Goal: Information Seeking & Learning: Check status

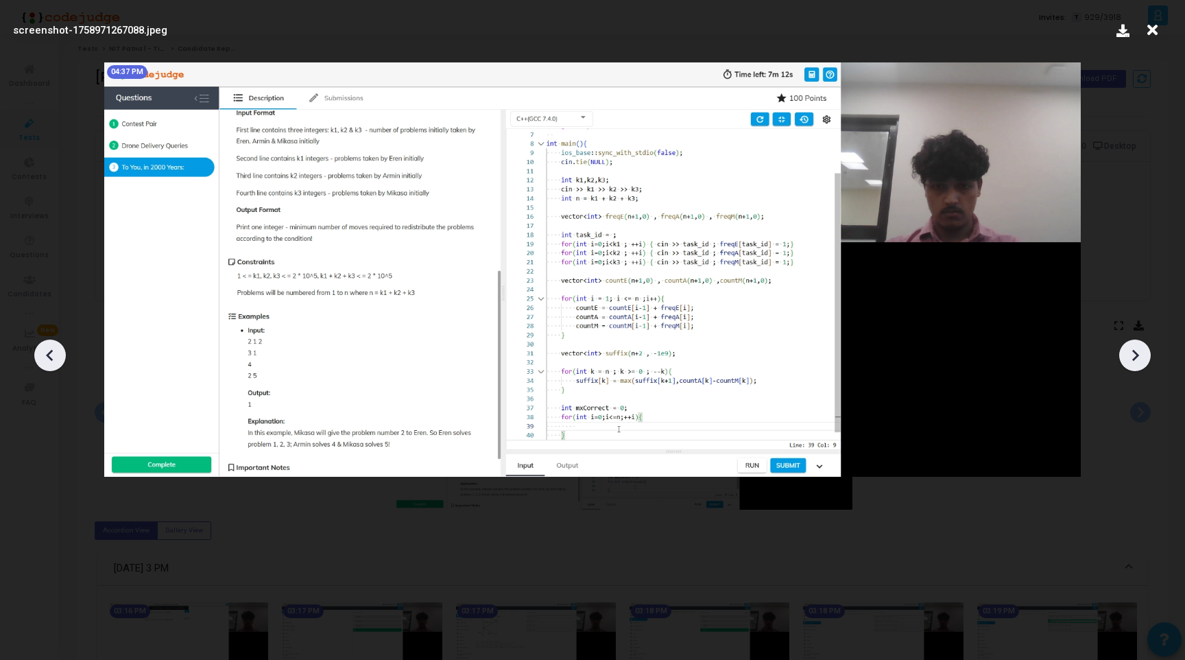
click at [1151, 27] on icon at bounding box center [1152, 30] width 21 height 26
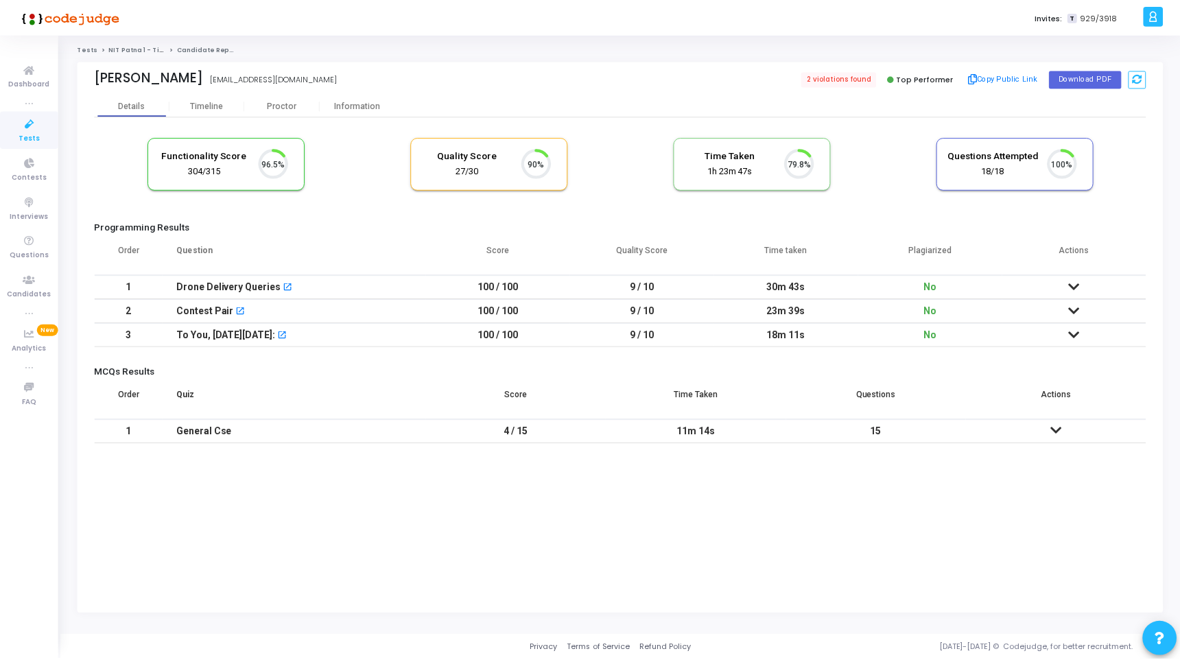
scroll to position [29, 35]
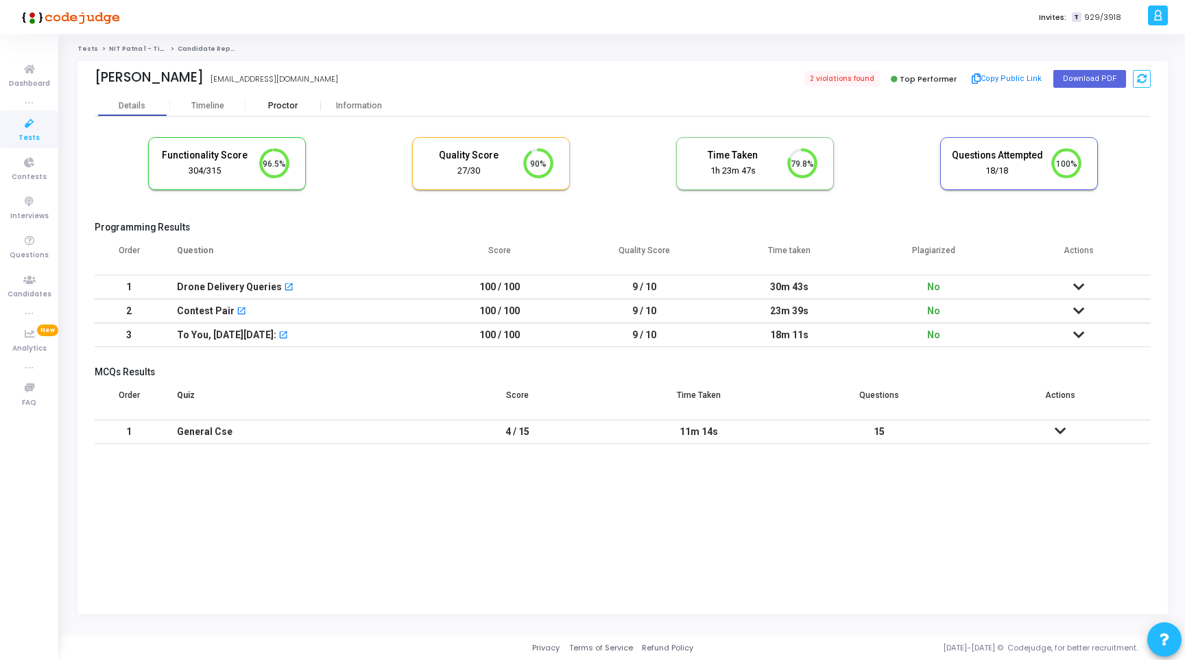
click at [291, 105] on div "Proctor" at bounding box center [283, 106] width 75 height 10
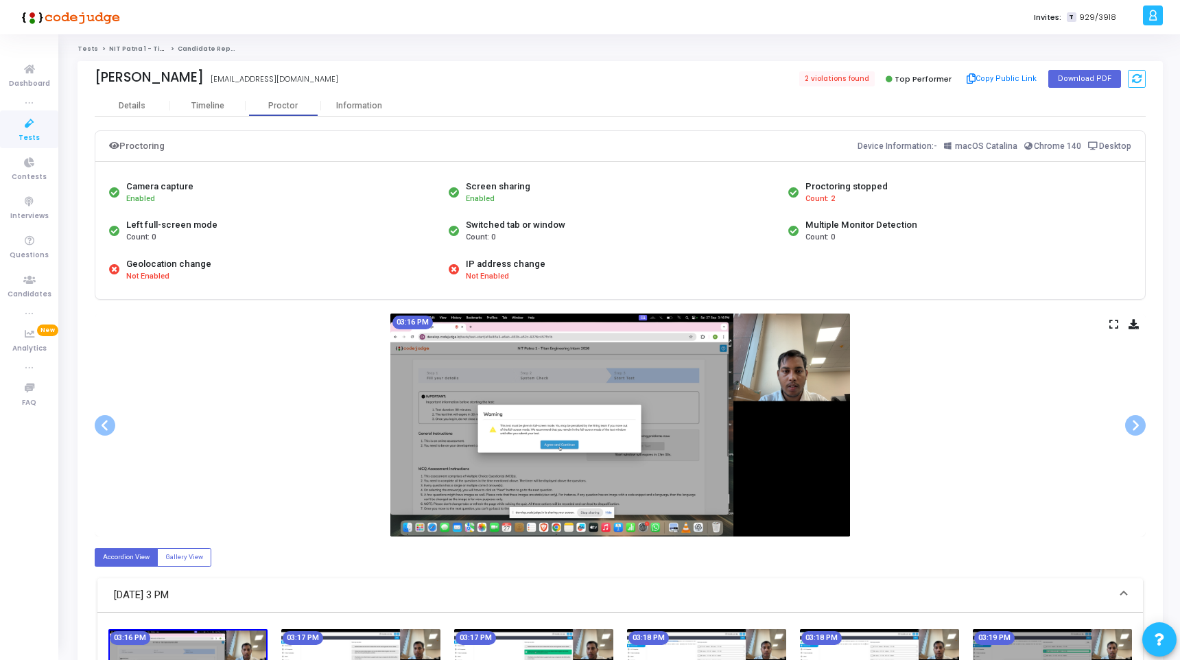
click at [1112, 321] on icon at bounding box center [1113, 324] width 9 height 8
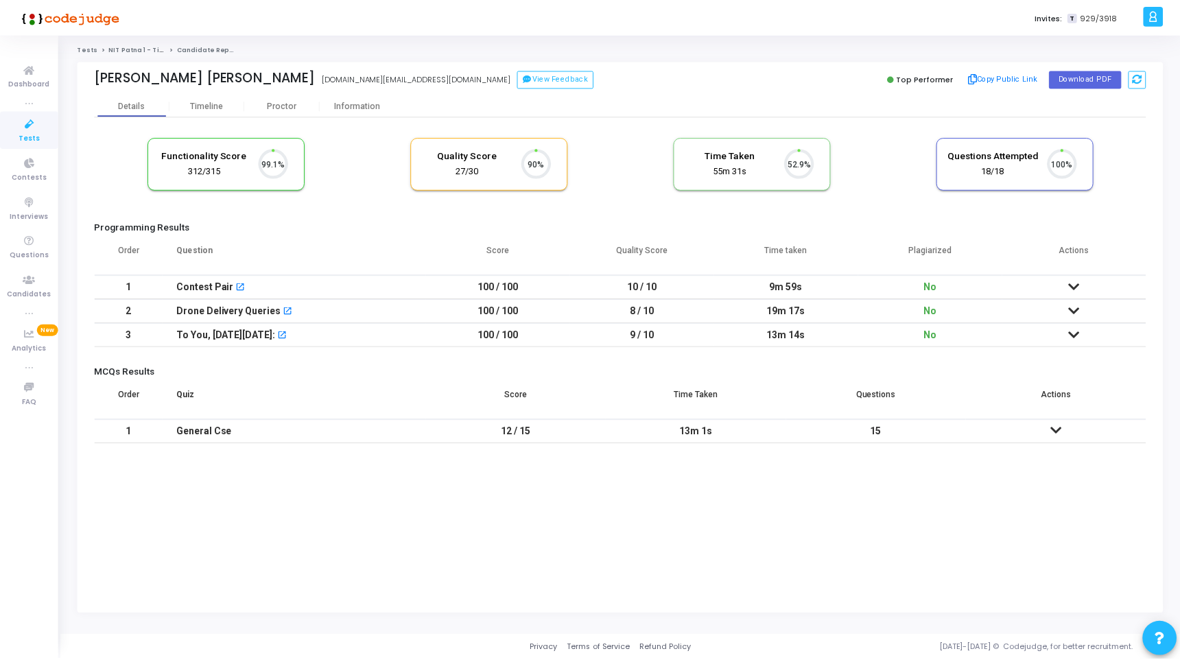
scroll to position [29, 35]
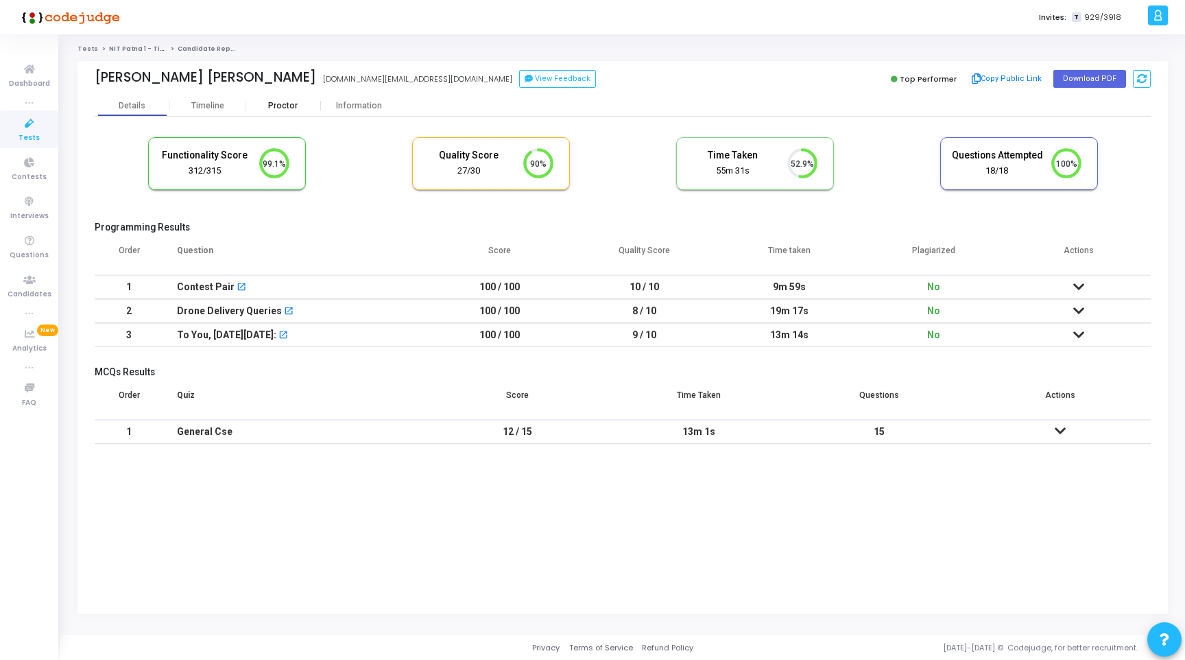
click at [280, 107] on div "Proctor" at bounding box center [283, 106] width 75 height 10
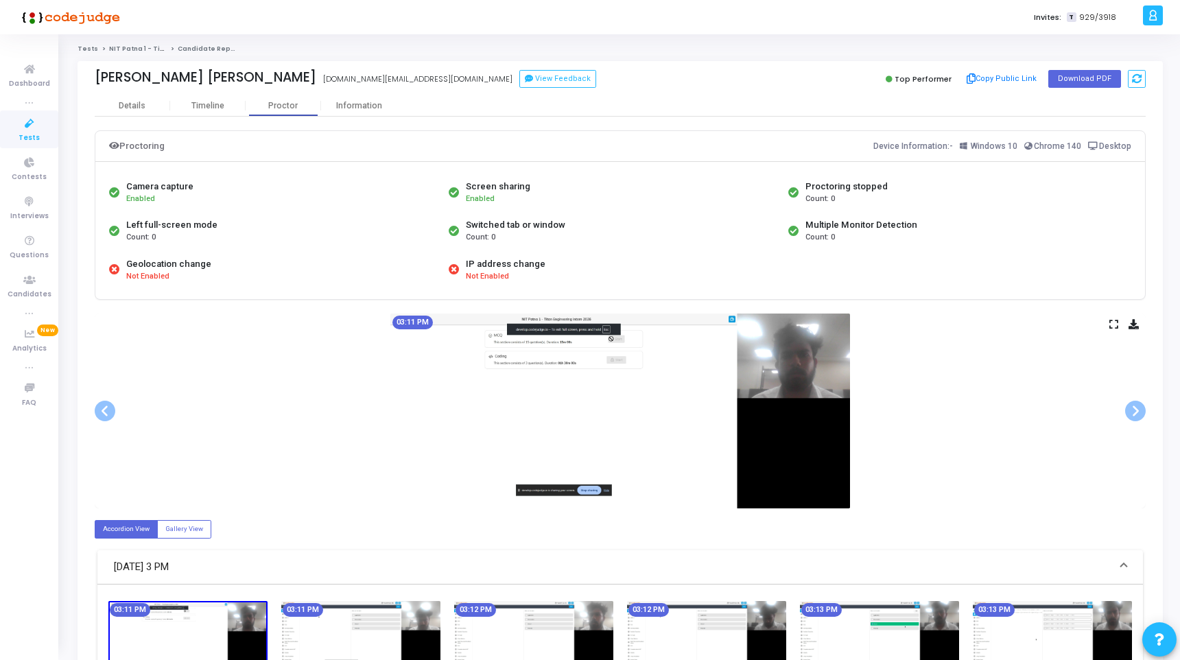
click at [1118, 321] on div "03:11 PM" at bounding box center [620, 410] width 1051 height 195
click at [1114, 323] on icon at bounding box center [1113, 324] width 9 height 8
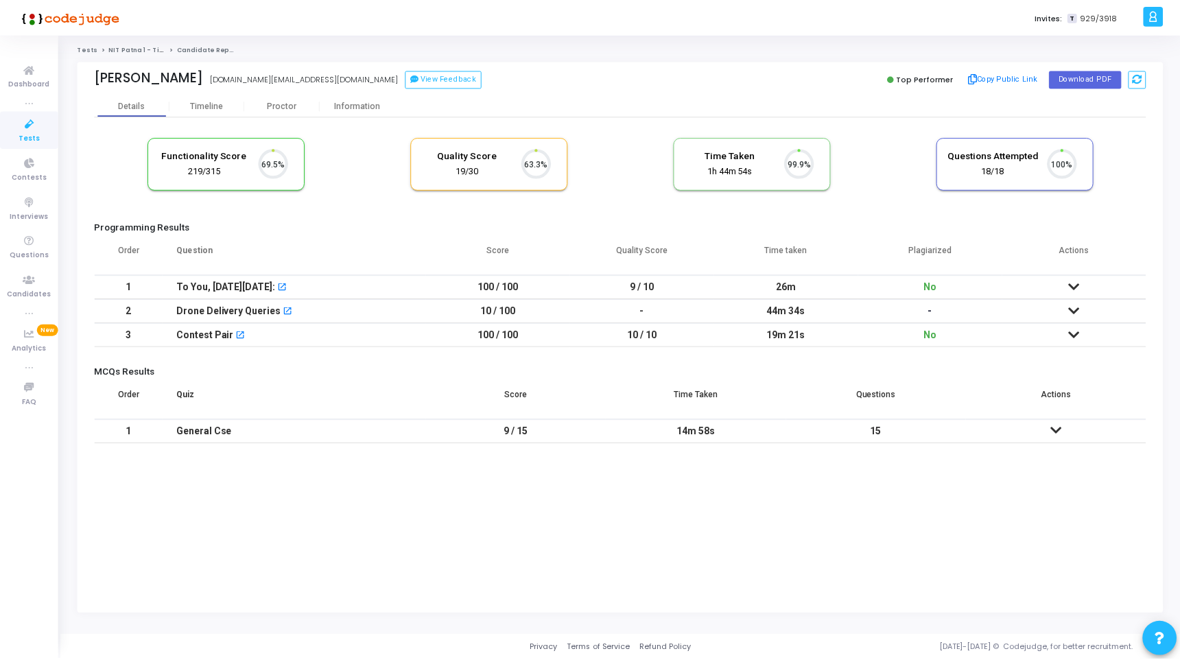
scroll to position [29, 35]
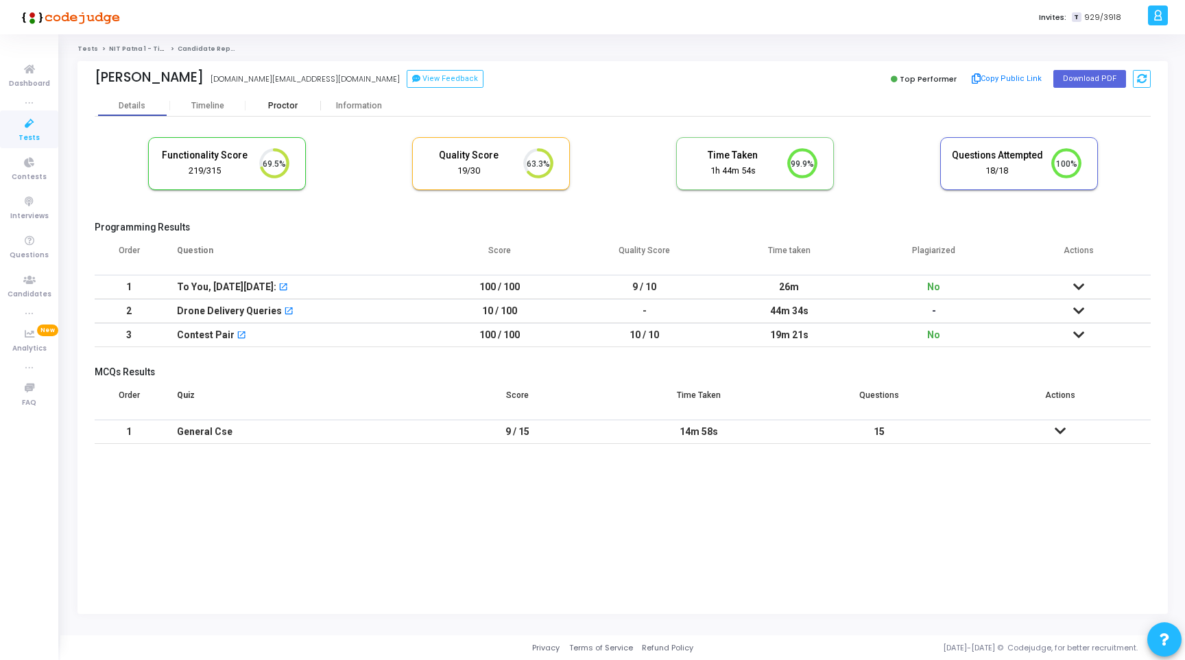
click at [285, 106] on div "Proctor" at bounding box center [283, 106] width 75 height 10
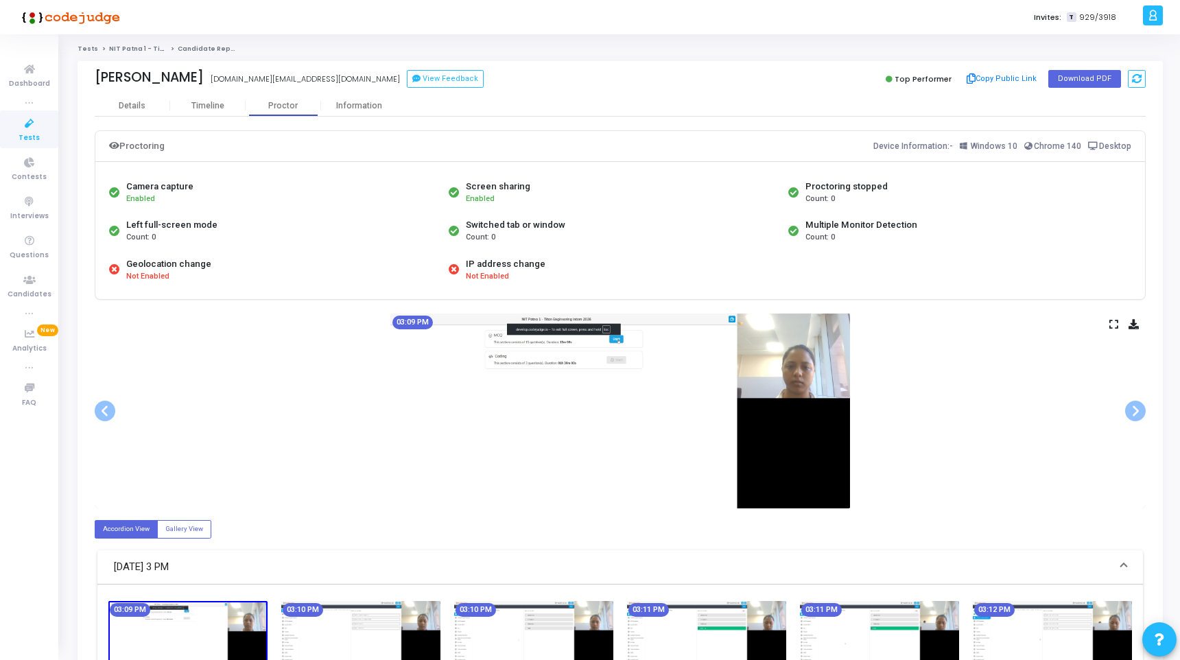
click at [1114, 326] on icon at bounding box center [1113, 324] width 9 height 8
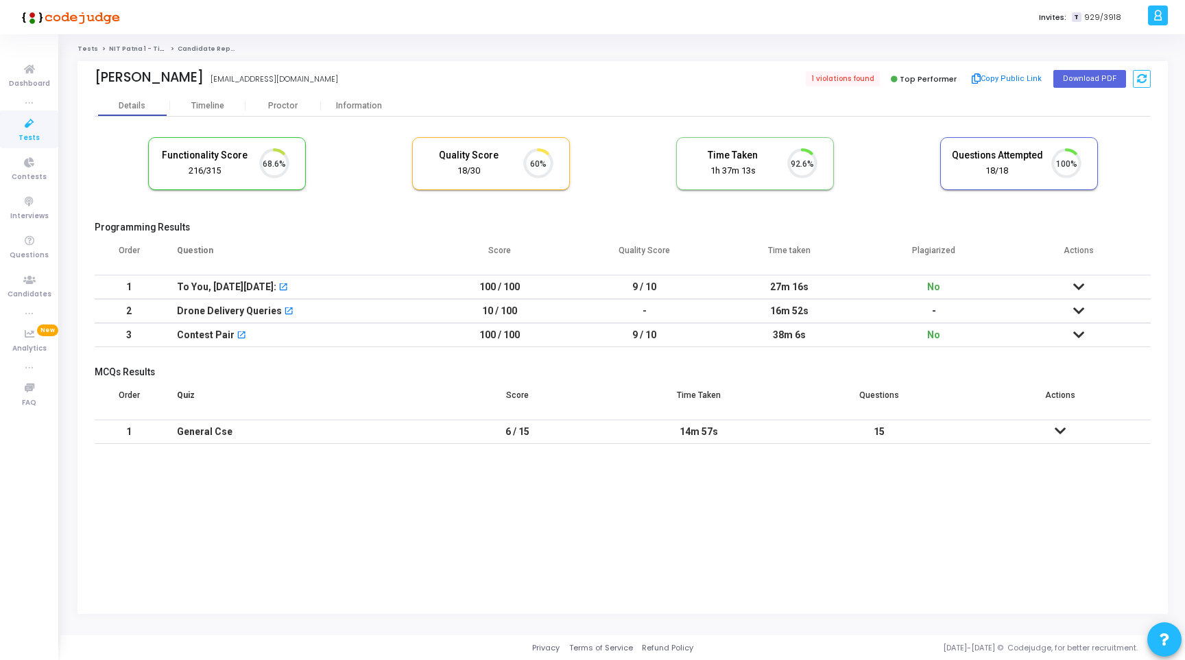
scroll to position [29, 35]
click at [283, 104] on div "Proctor" at bounding box center [283, 106] width 75 height 10
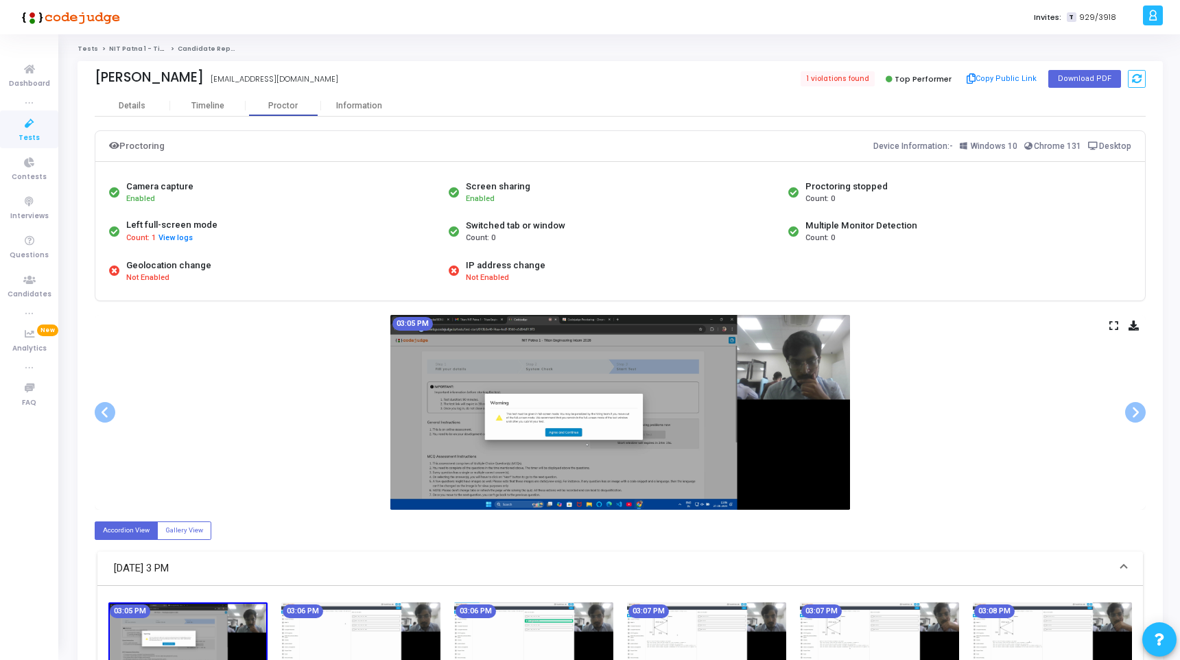
click at [1114, 325] on icon at bounding box center [1113, 326] width 9 height 8
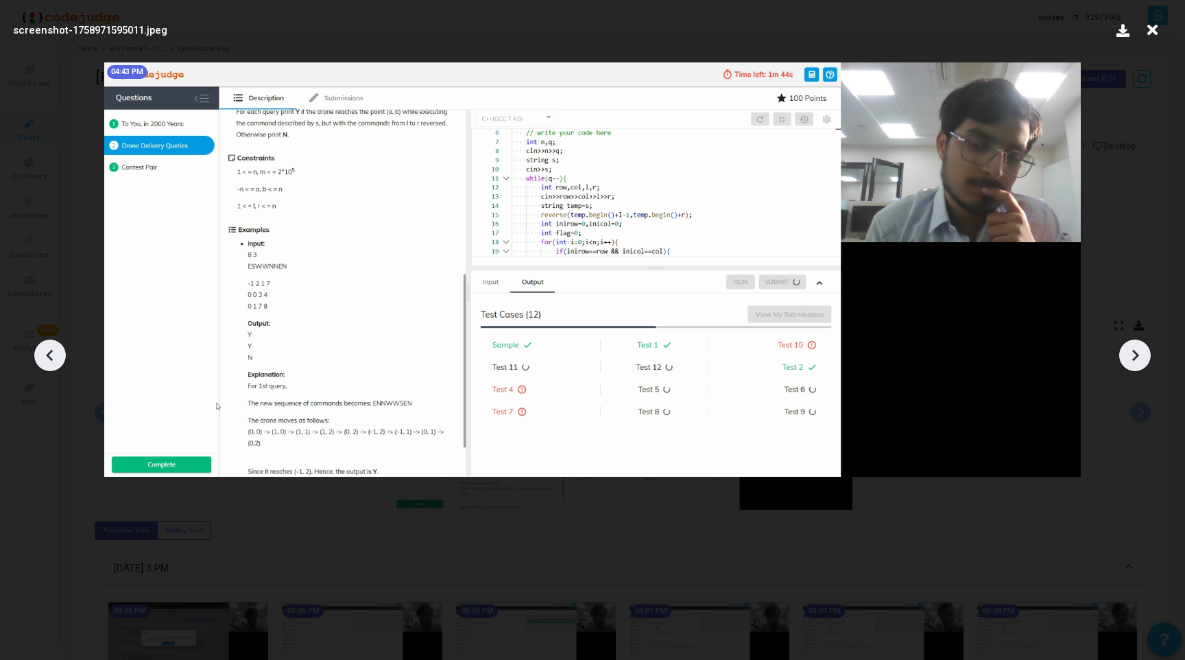
click at [1158, 26] on icon at bounding box center [1152, 30] width 21 height 26
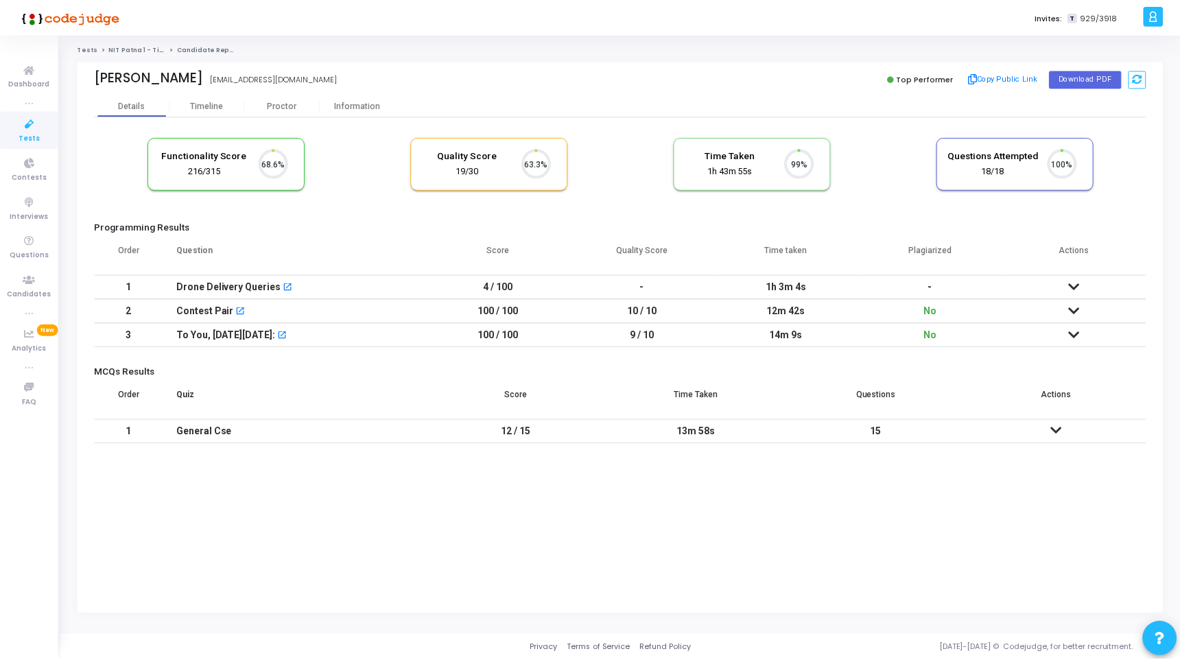
scroll to position [29, 35]
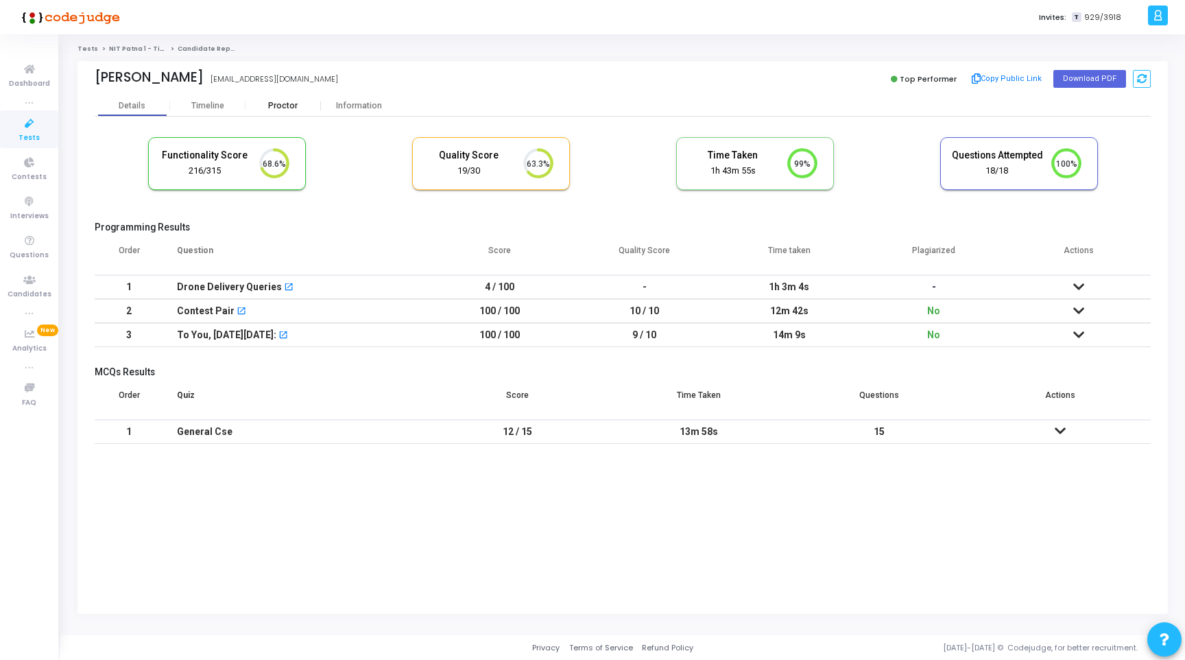
click at [285, 106] on div "Proctor" at bounding box center [283, 106] width 75 height 10
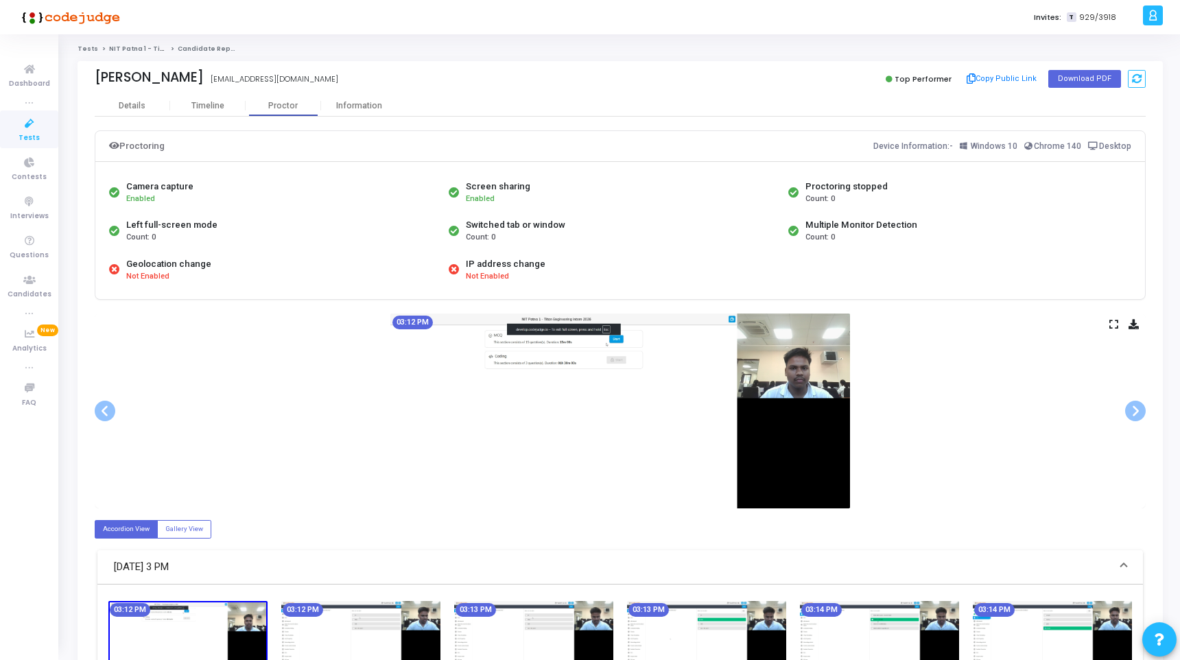
click at [1110, 326] on icon at bounding box center [1113, 324] width 9 height 8
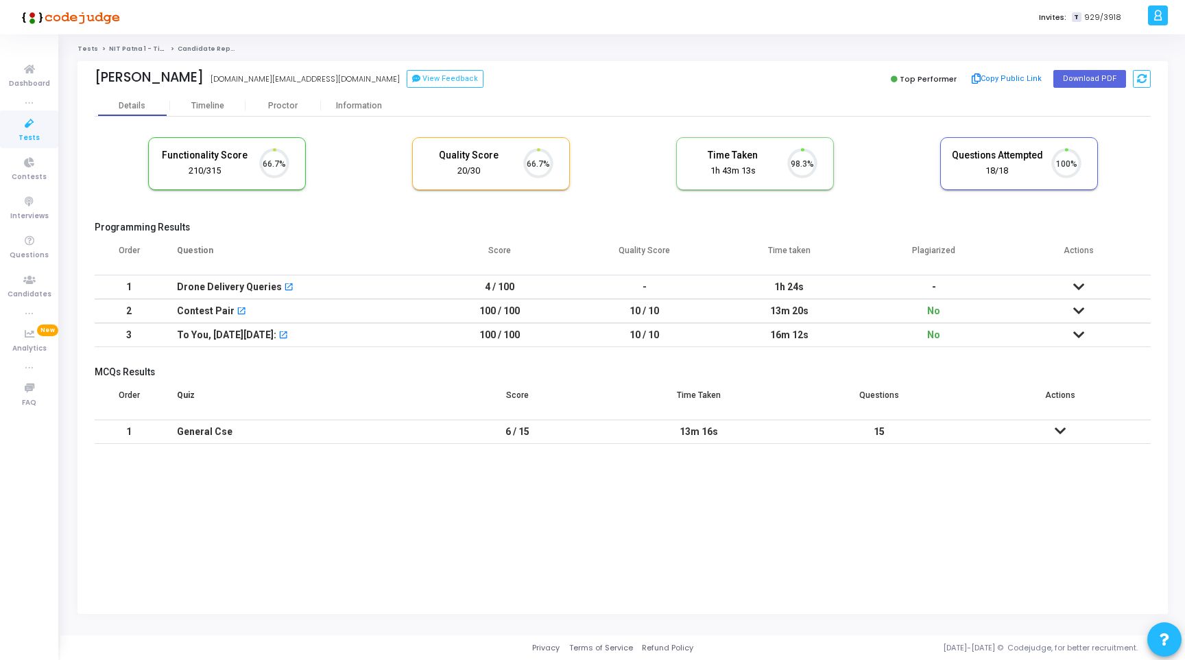
scroll to position [29, 35]
click at [294, 112] on div "Proctor" at bounding box center [283, 105] width 75 height 21
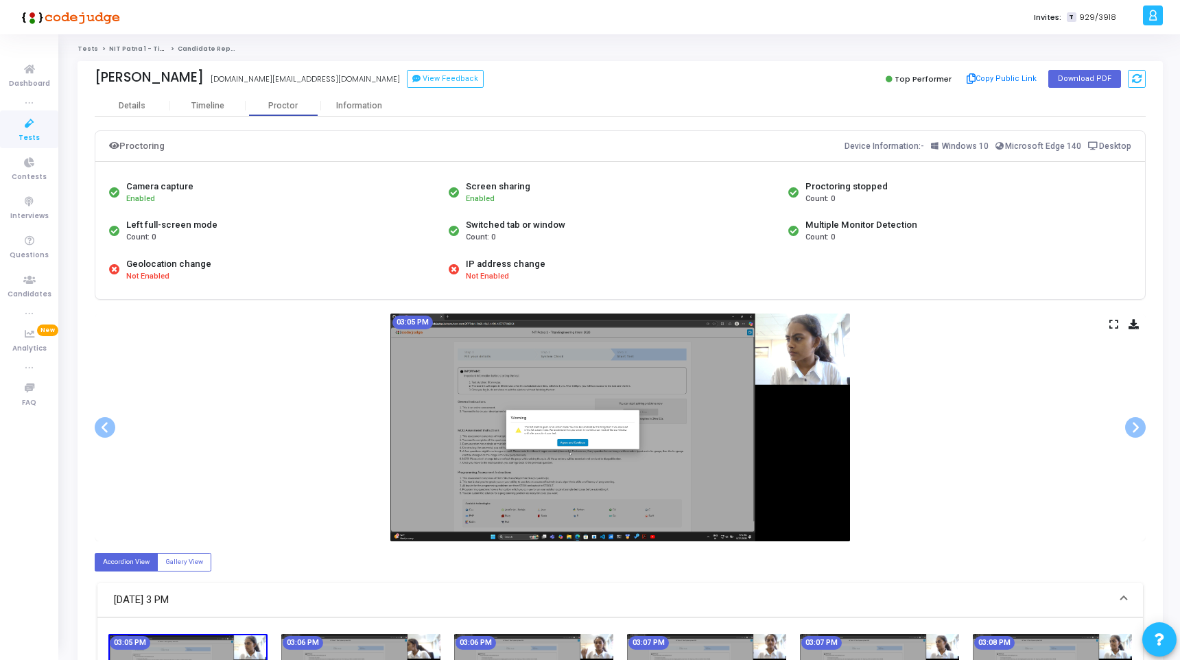
click at [1112, 325] on icon at bounding box center [1113, 324] width 9 height 8
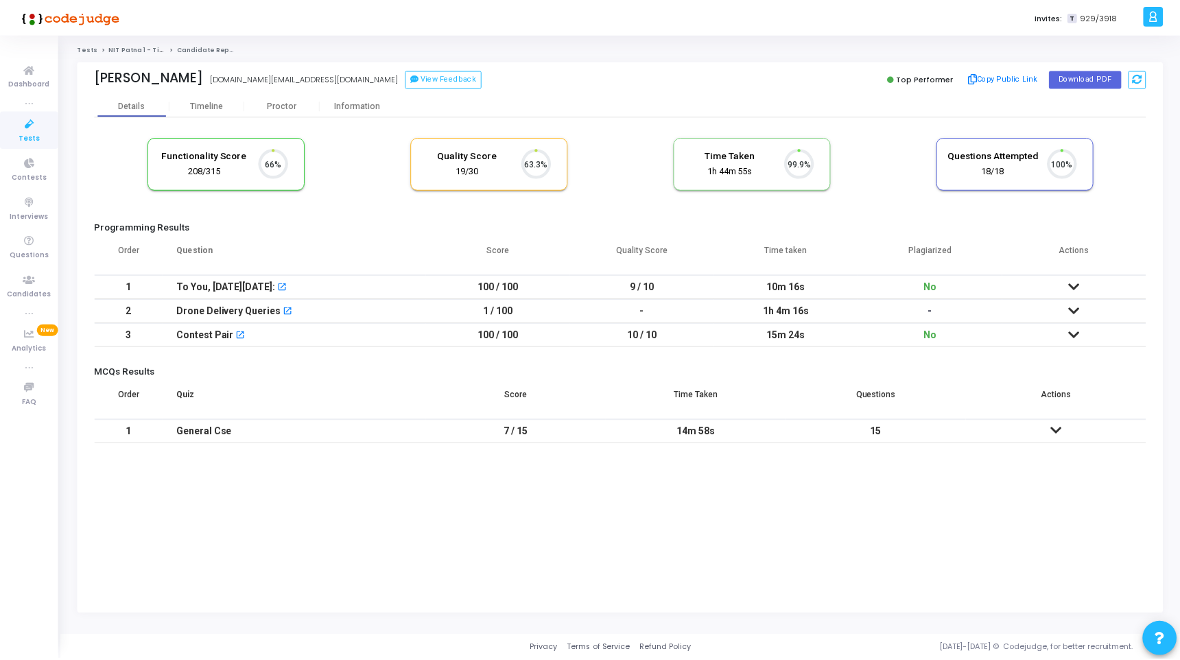
scroll to position [29, 35]
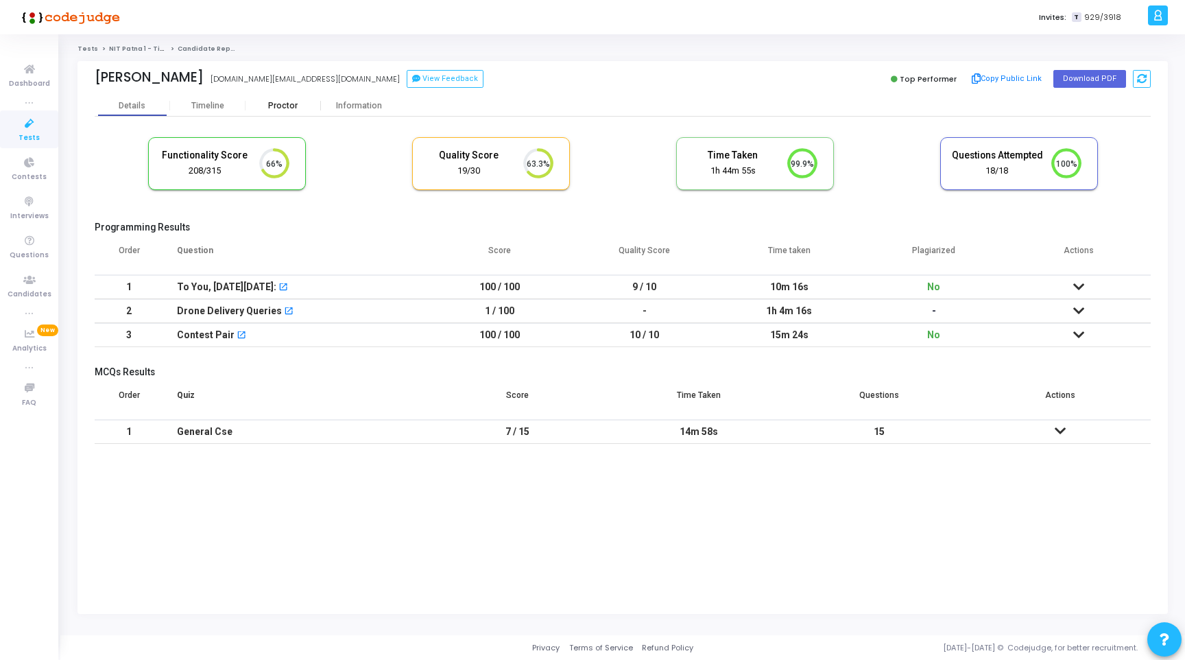
click at [281, 109] on div "Proctor" at bounding box center [283, 106] width 75 height 10
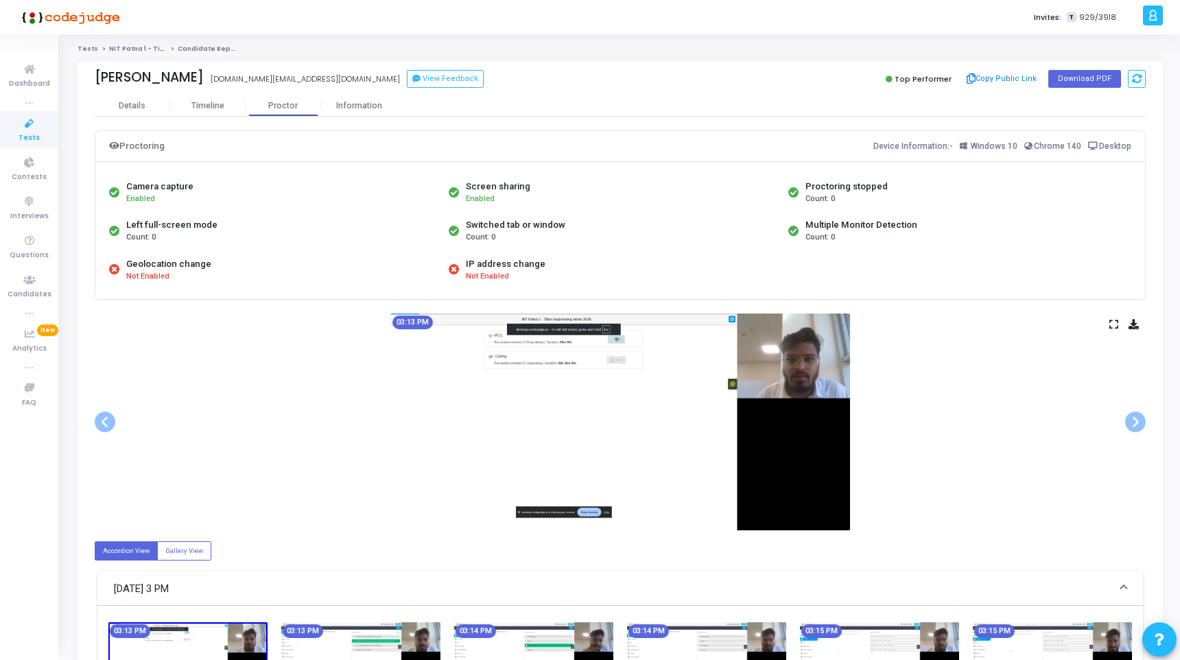
click at [1114, 318] on div "03:13 PM" at bounding box center [620, 421] width 1051 height 217
click at [1112, 326] on icon at bounding box center [1113, 324] width 9 height 8
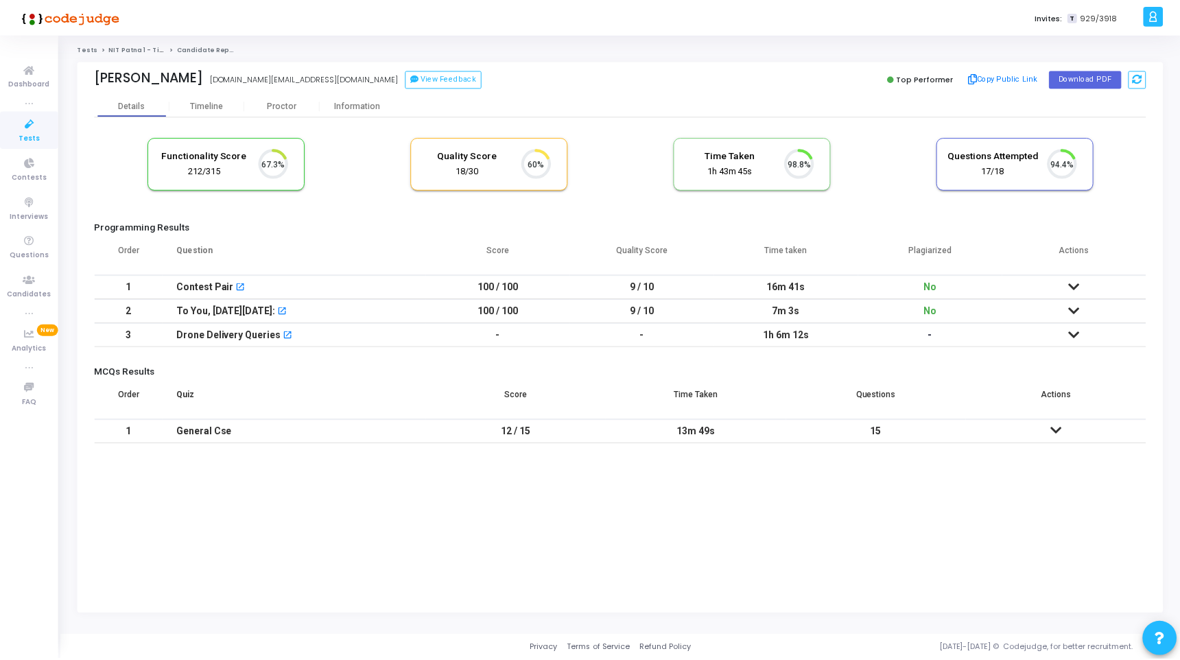
scroll to position [29, 35]
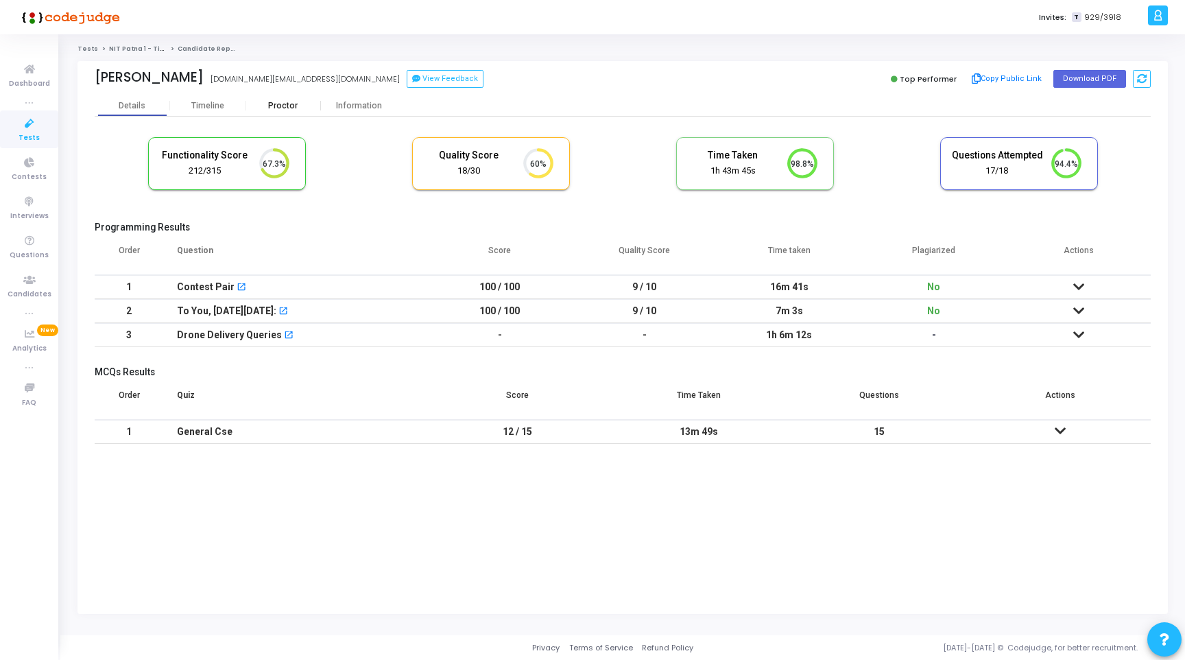
click at [297, 95] on div "Proctor" at bounding box center [283, 105] width 75 height 21
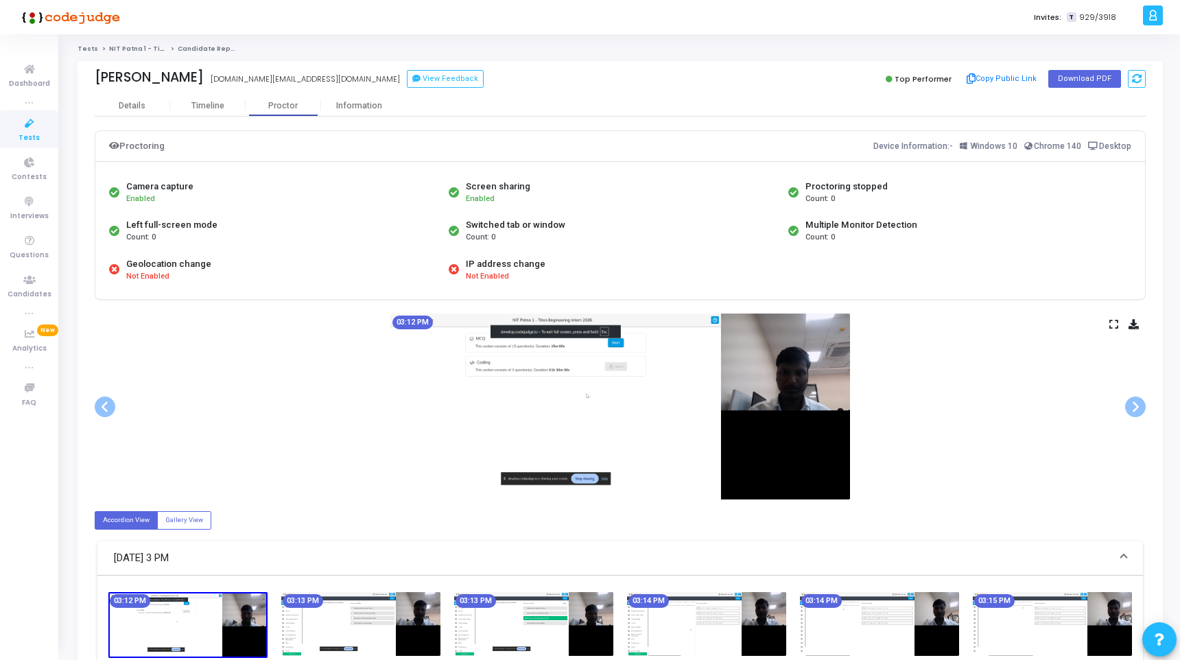
click at [1110, 324] on icon at bounding box center [1113, 324] width 9 height 8
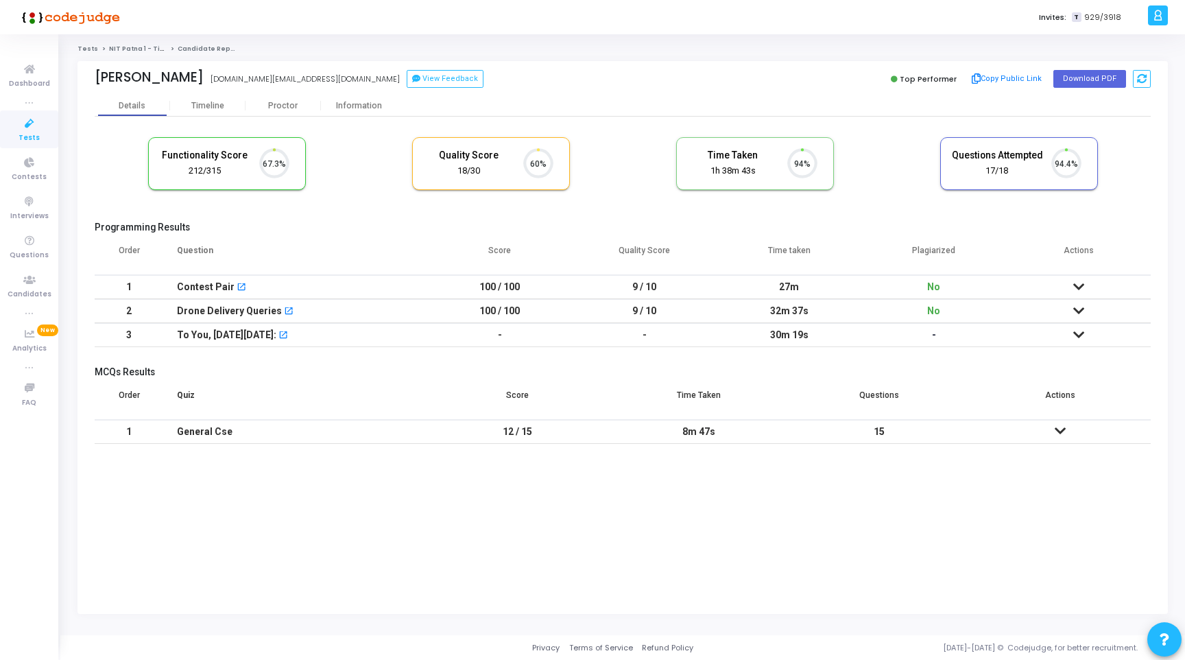
scroll to position [29, 35]
click at [276, 102] on div "Proctor" at bounding box center [283, 106] width 75 height 10
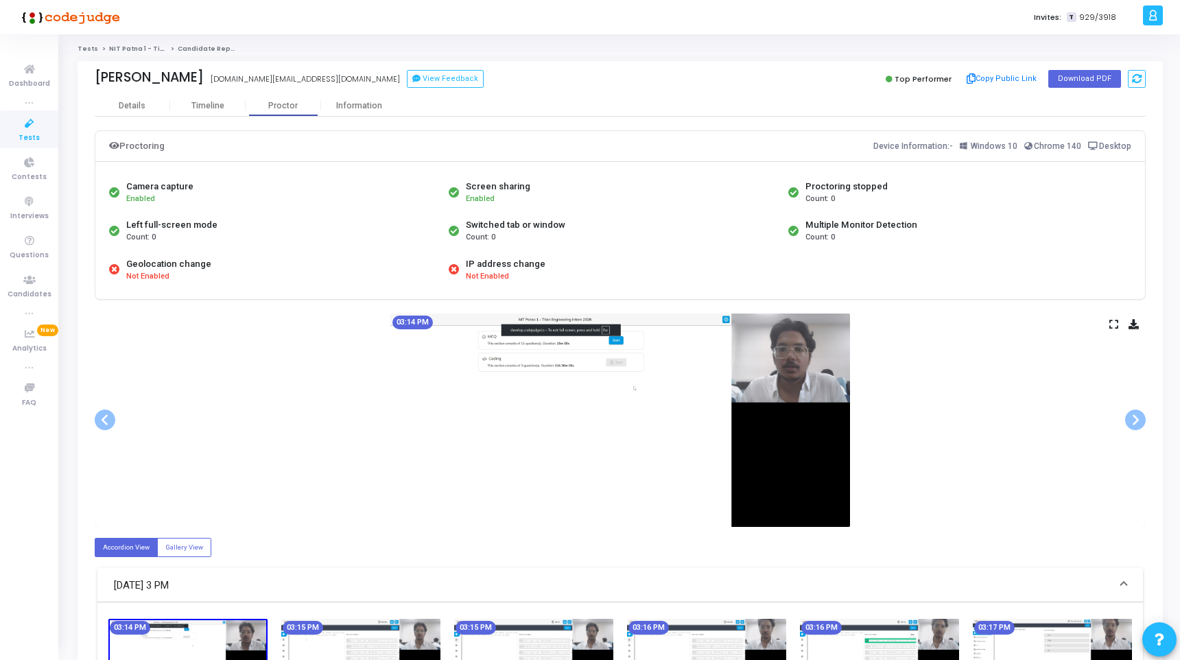
click at [1116, 327] on icon at bounding box center [1113, 324] width 9 height 8
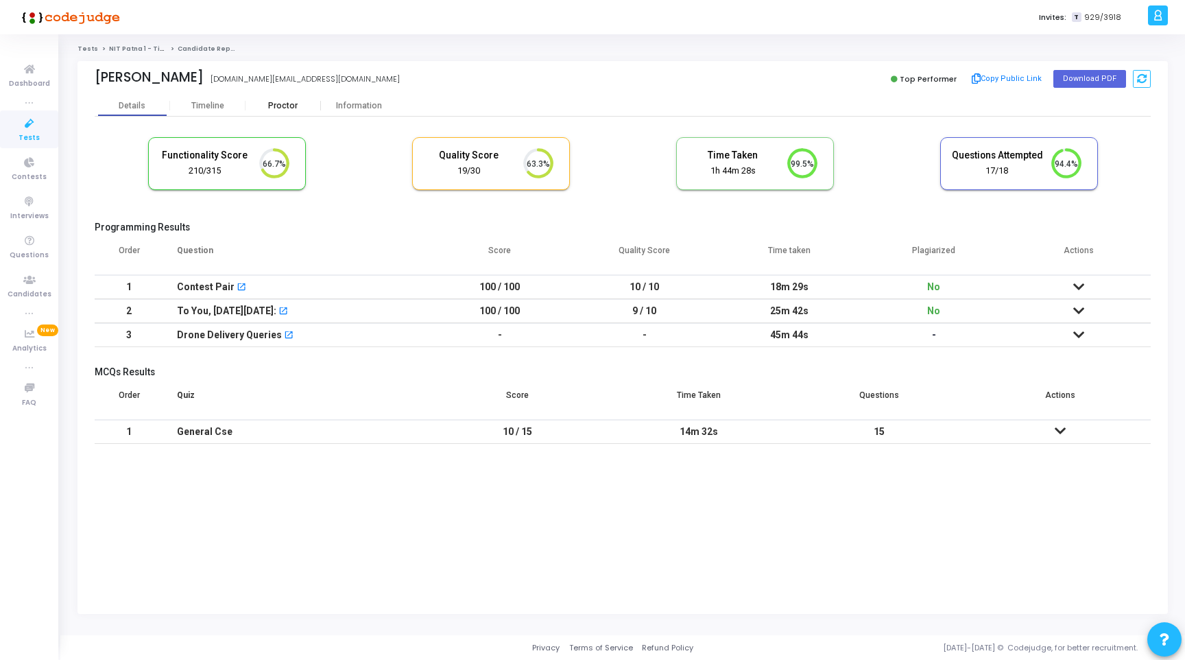
click at [304, 106] on div "Proctor" at bounding box center [283, 106] width 75 height 10
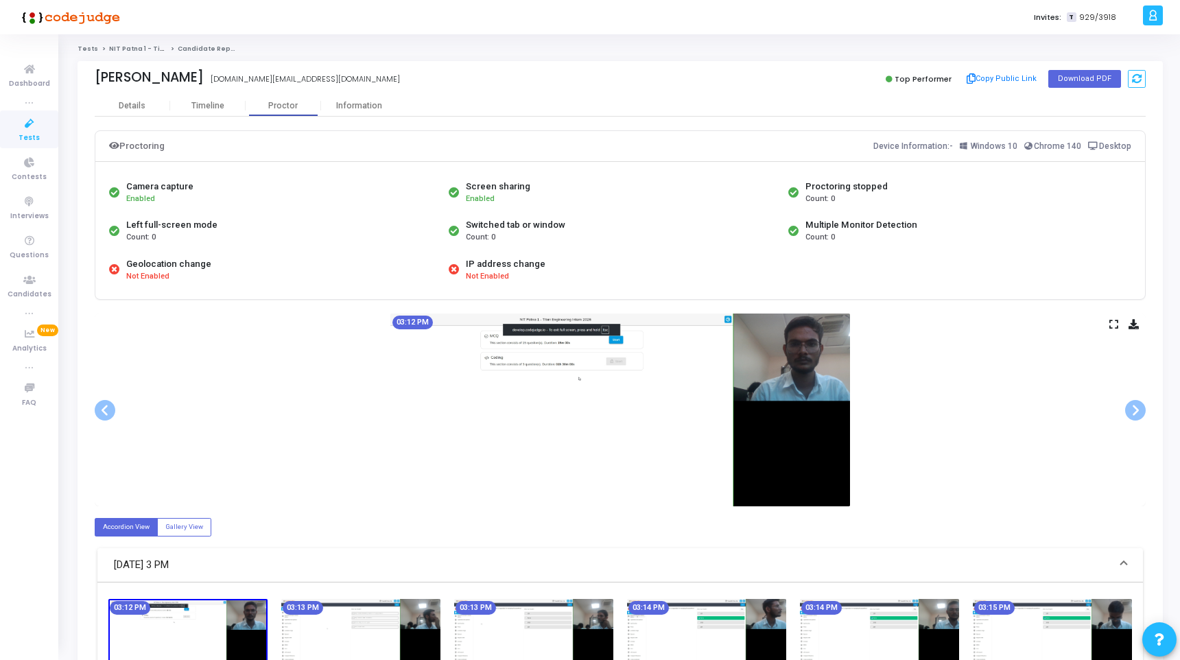
click at [1109, 324] on icon at bounding box center [1113, 324] width 9 height 8
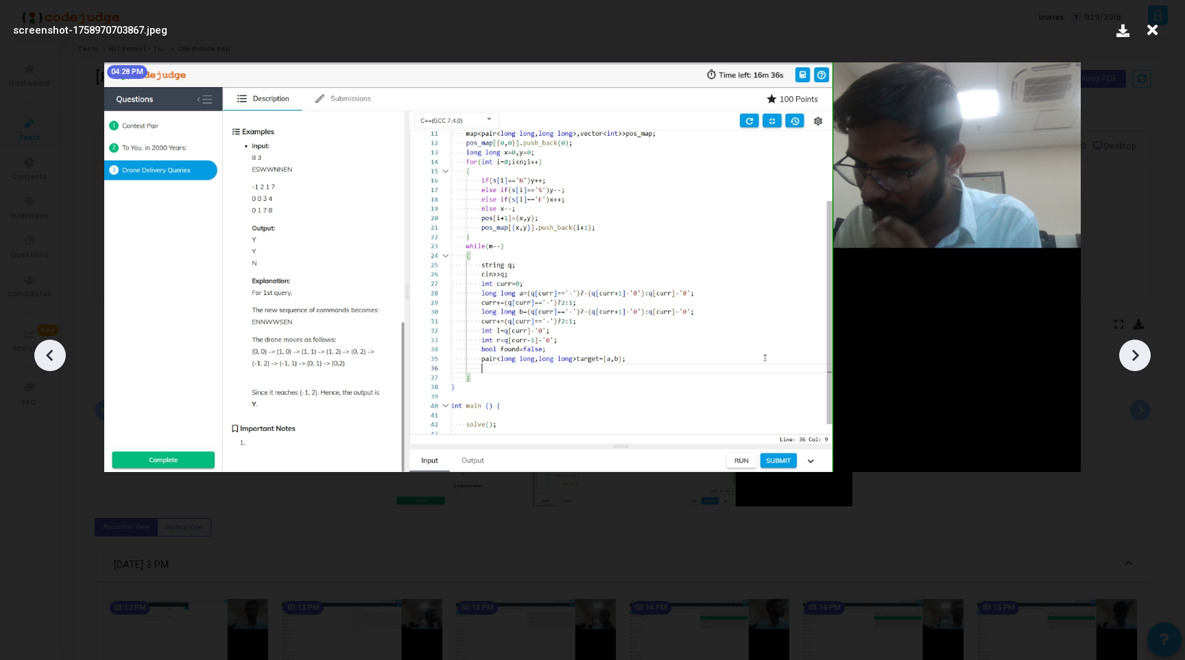
click at [1155, 33] on icon at bounding box center [1152, 30] width 21 height 26
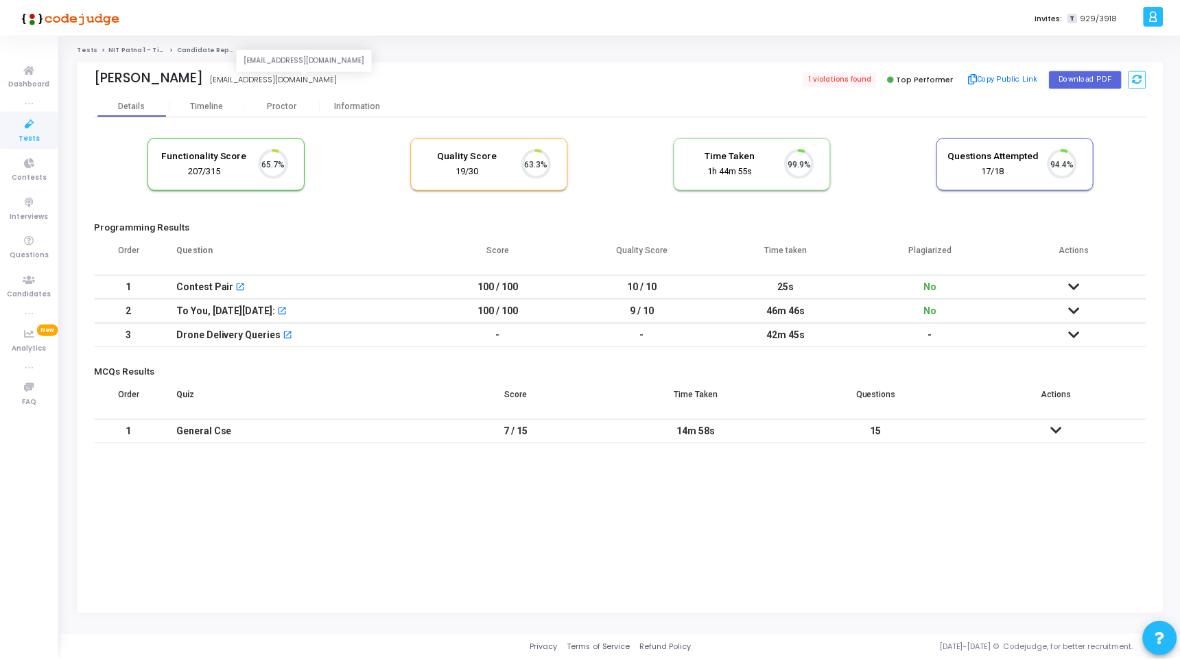
scroll to position [29, 35]
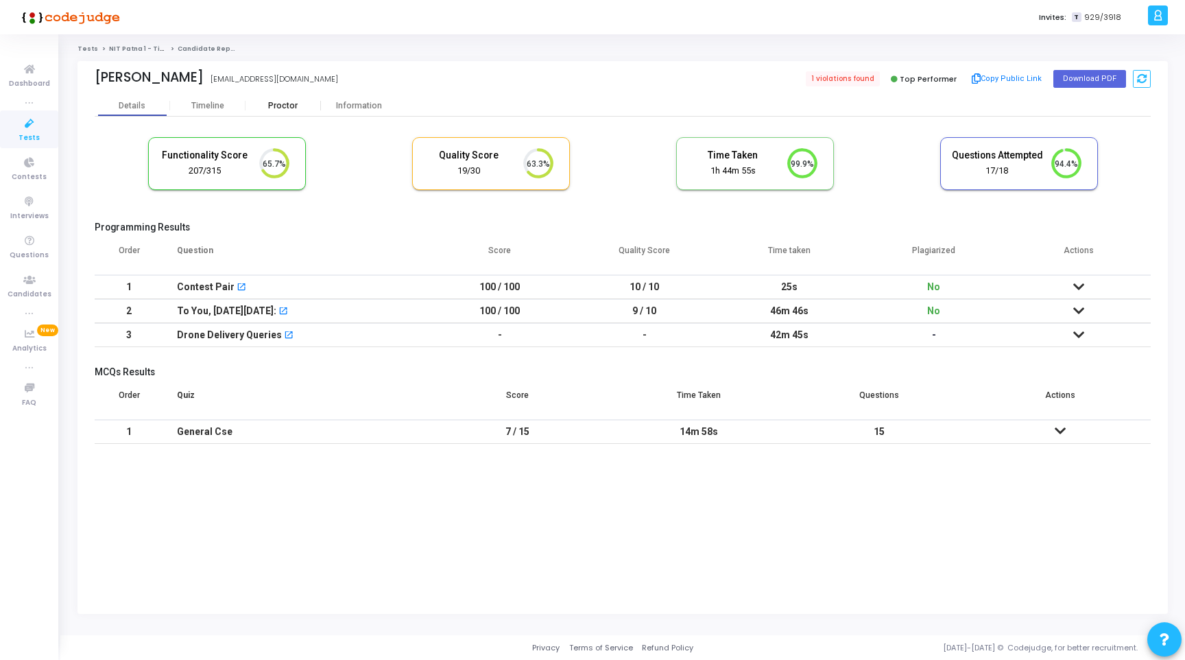
click at [298, 108] on div "Proctor" at bounding box center [283, 106] width 75 height 10
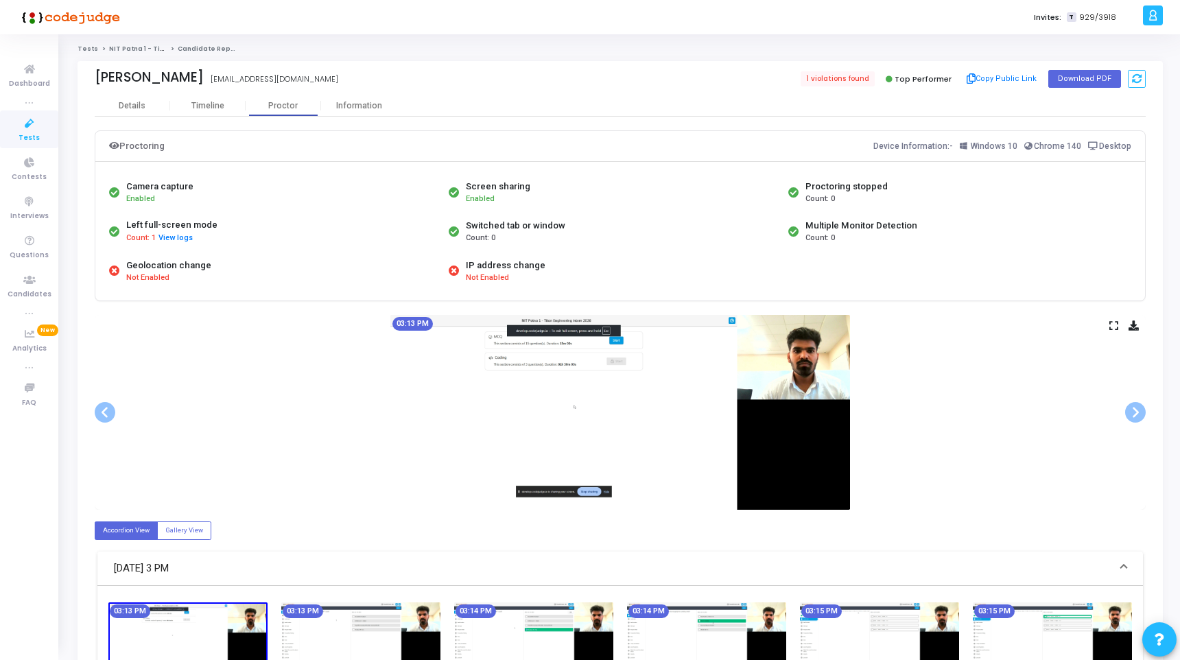
click at [1117, 328] on icon at bounding box center [1113, 326] width 9 height 8
